Goal: Task Accomplishment & Management: Use online tool/utility

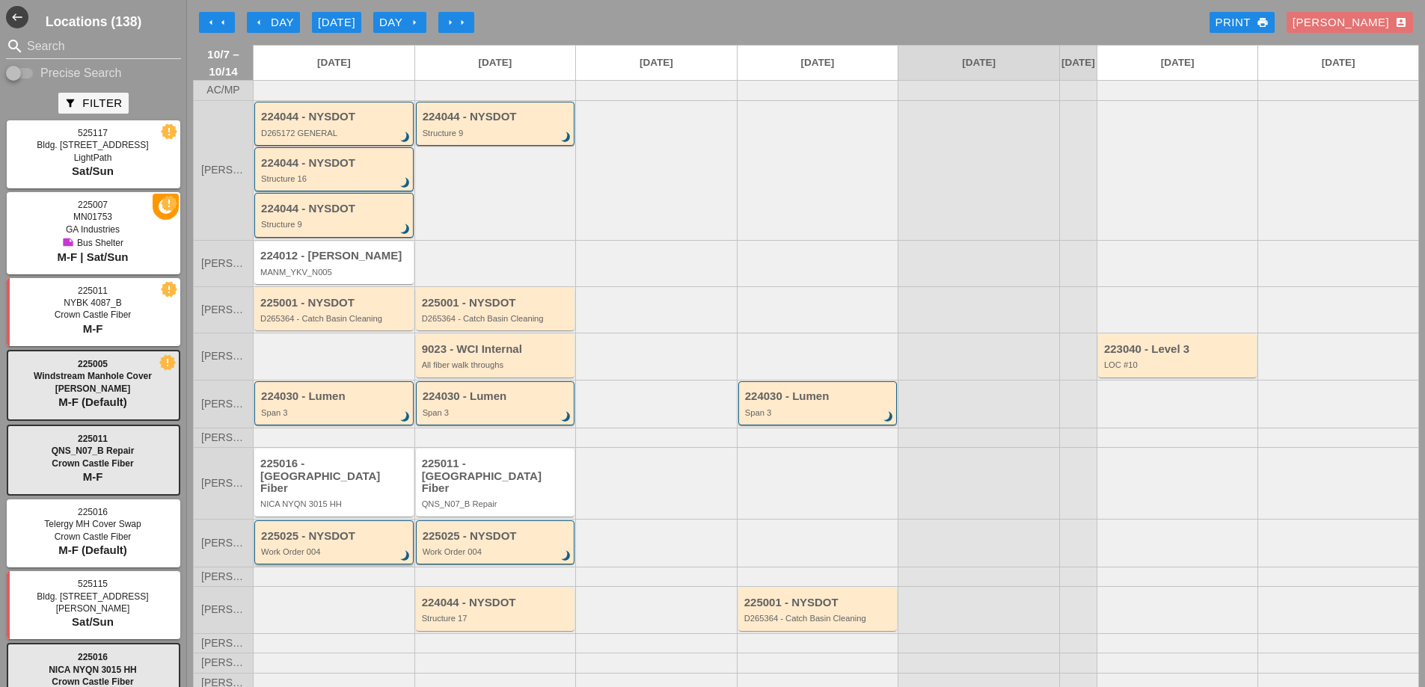
click at [309, 545] on div "225025 - NYSDOT Work Order 004 brightness_3" at bounding box center [335, 543] width 148 height 27
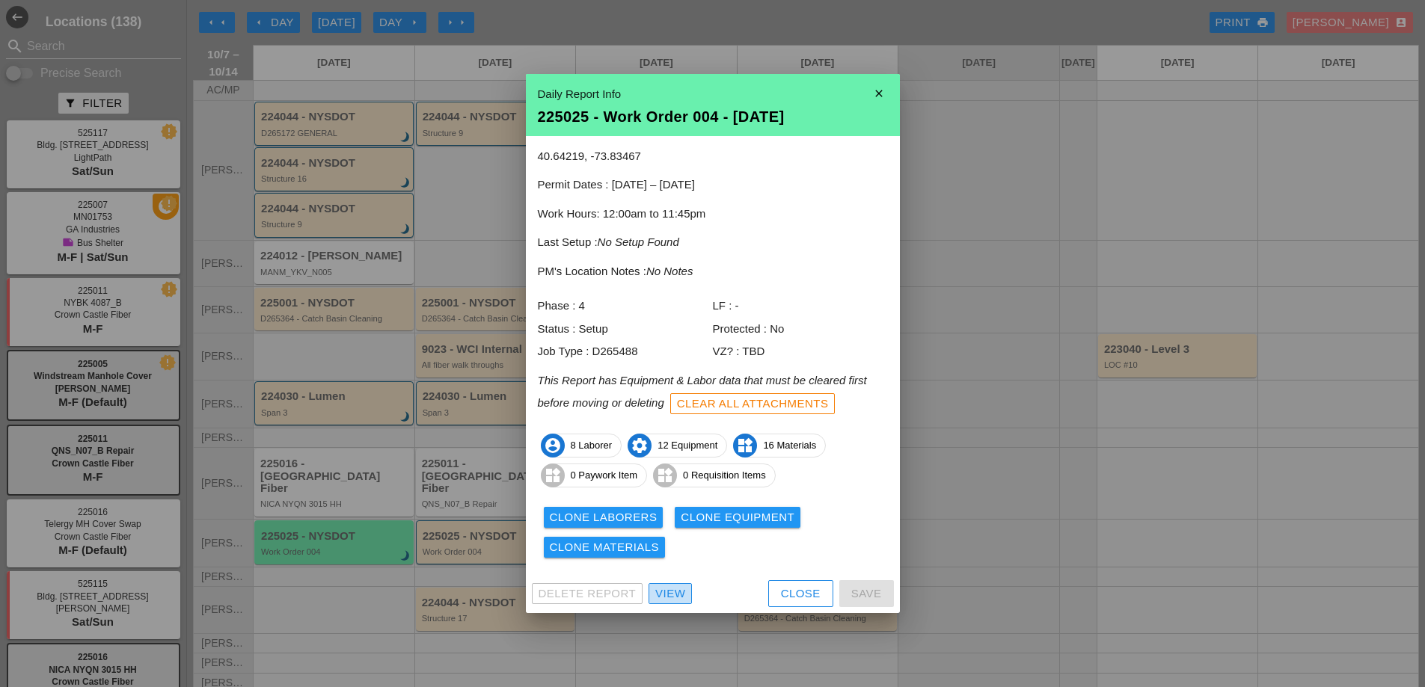
click at [661, 595] on div "View" at bounding box center [670, 594] width 30 height 17
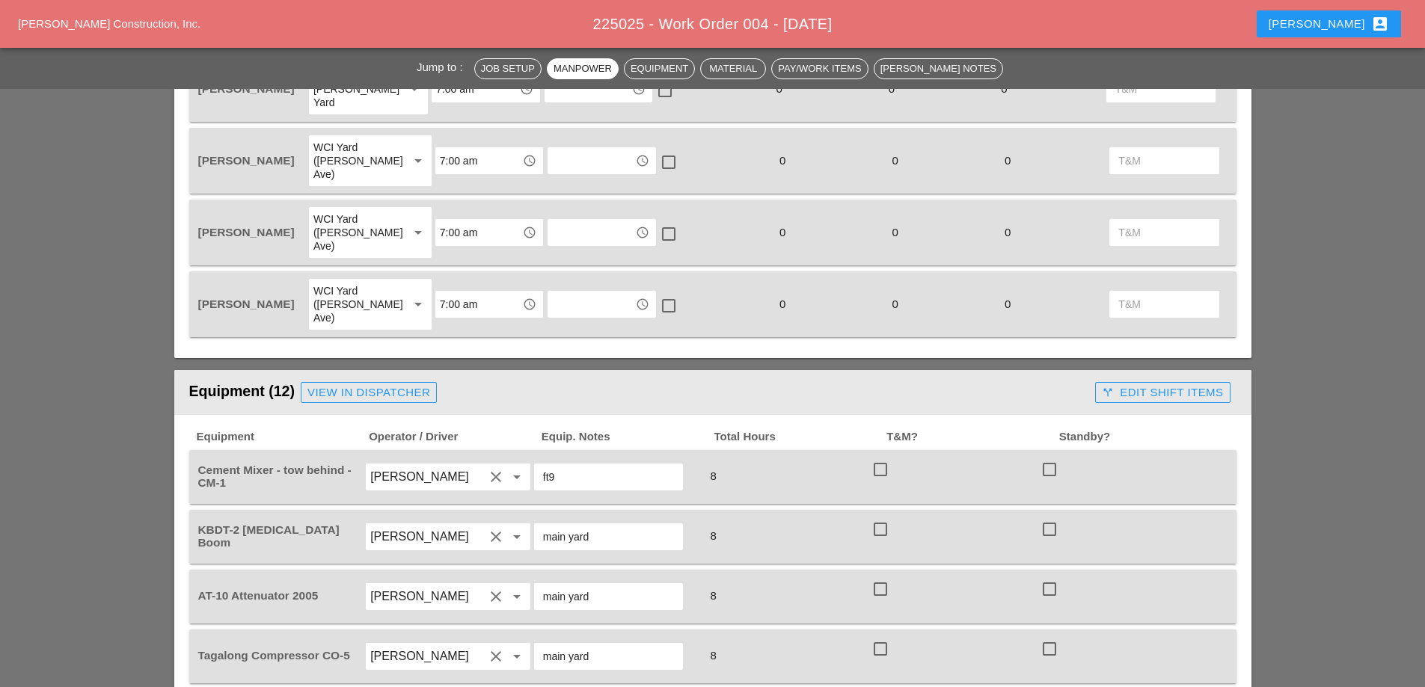
scroll to position [1122, 0]
click at [364, 383] on div "View in Dispatcher" at bounding box center [368, 391] width 123 height 17
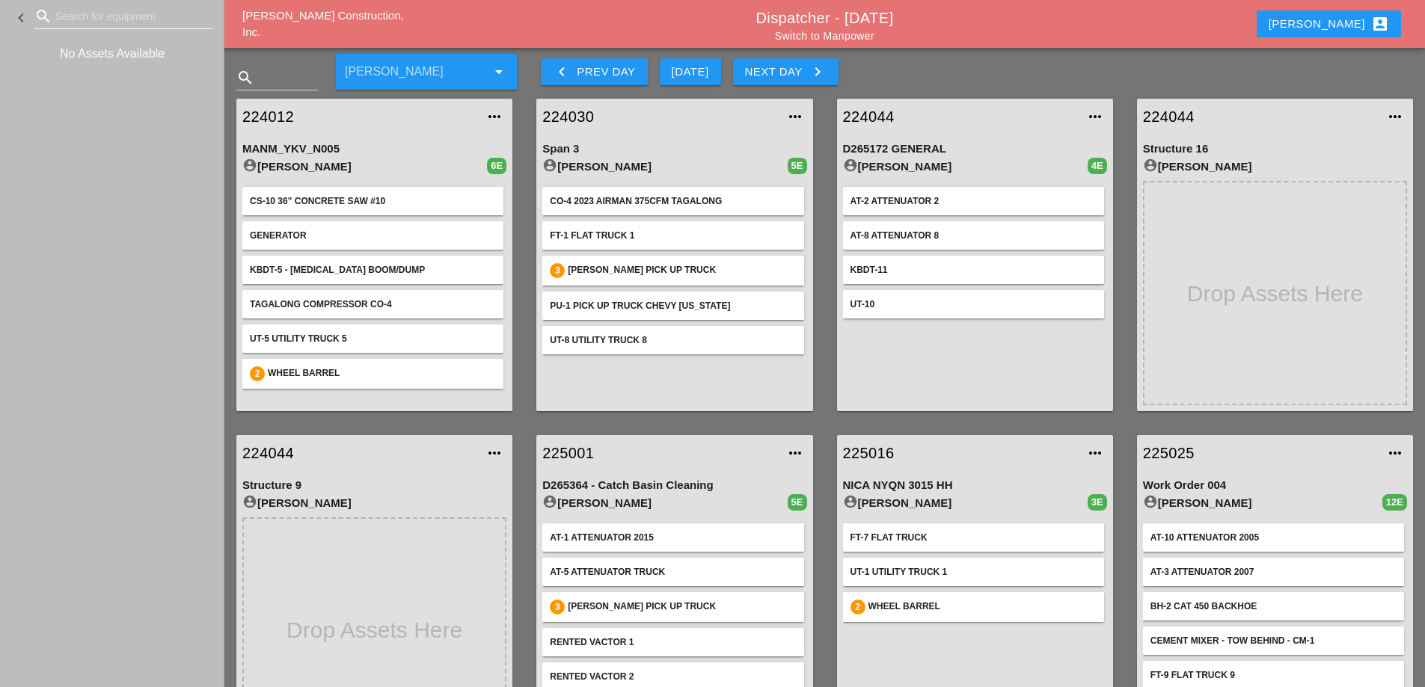
click at [122, 15] on input "Search for equipment" at bounding box center [123, 16] width 136 height 24
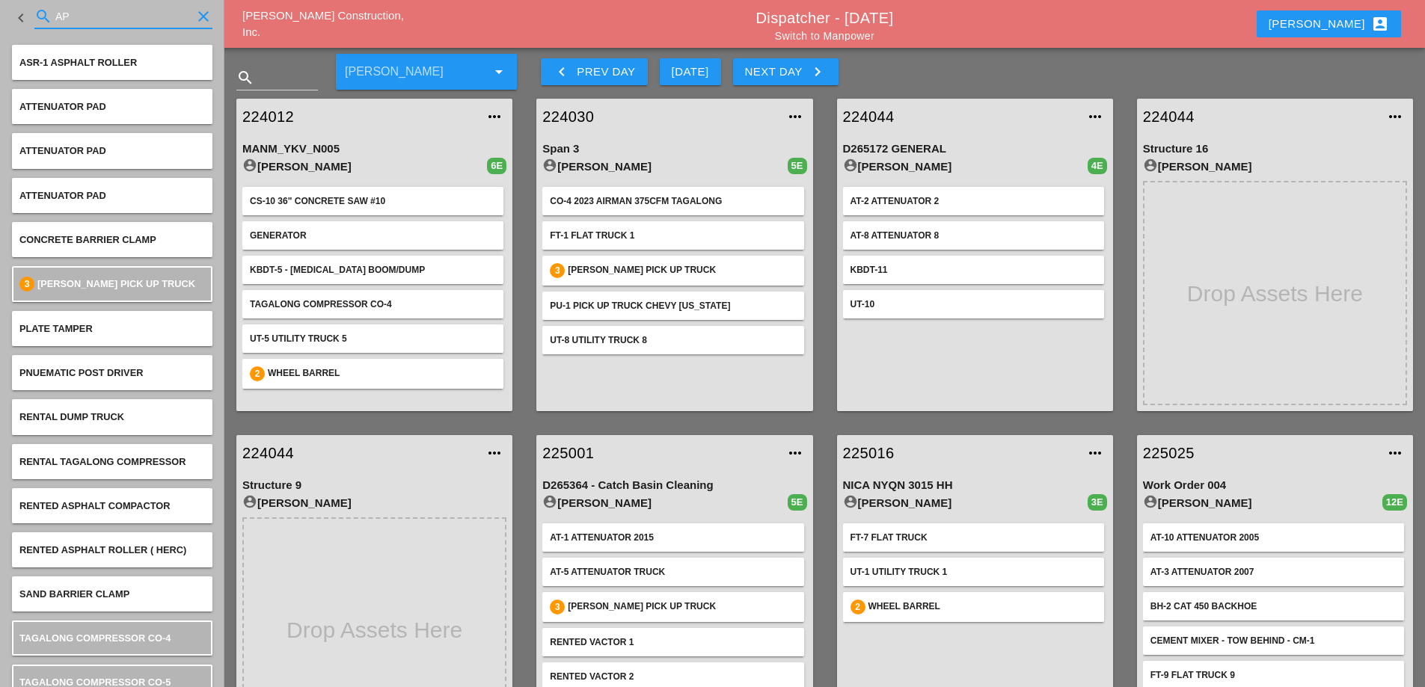
type input "AP"
